Goal: Transaction & Acquisition: Download file/media

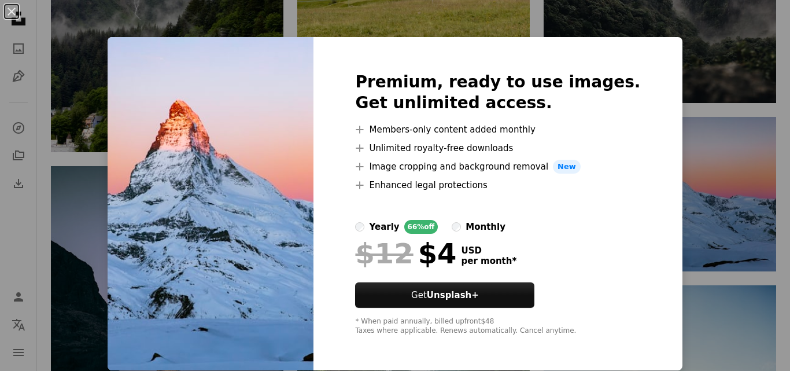
scroll to position [1, 0]
drag, startPoint x: 697, startPoint y: 10, endPoint x: 707, endPoint y: 27, distance: 19.9
click at [698, 15] on div "An X shape Premium, ready to use images. Get unlimited access. A plus sign Memb…" at bounding box center [395, 185] width 790 height 371
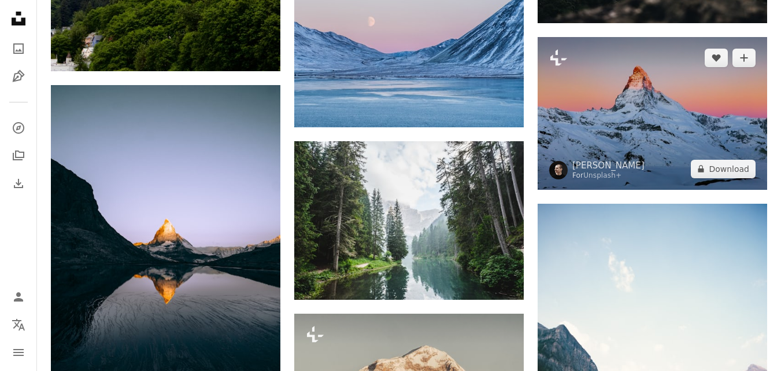
drag, startPoint x: 682, startPoint y: 91, endPoint x: 652, endPoint y: 89, distance: 30.1
click at [683, 89] on img at bounding box center [653, 113] width 230 height 153
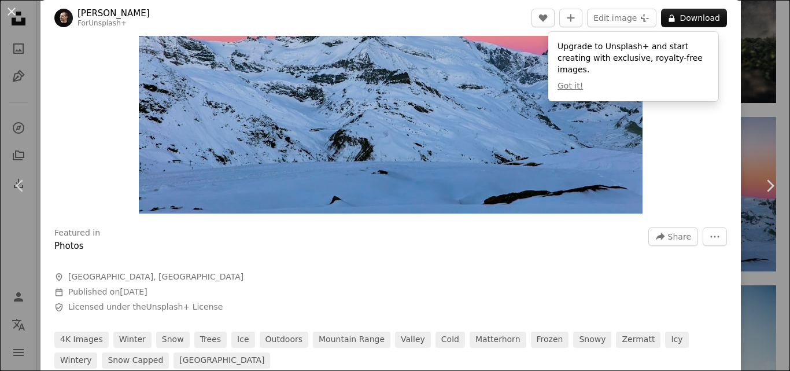
scroll to position [58, 0]
